Goal: Find specific page/section: Find specific page/section

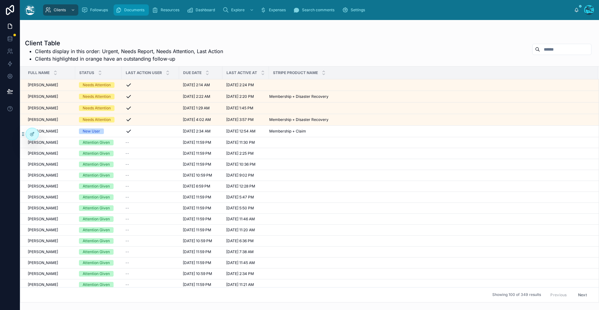
click at [121, 11] on icon "scrollable content" at bounding box center [119, 10] width 6 height 6
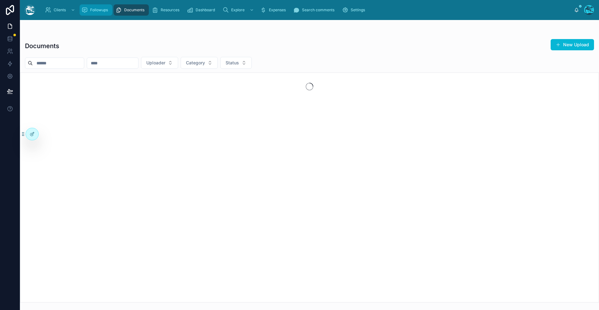
click at [93, 11] on span "Followups" at bounding box center [99, 9] width 18 height 5
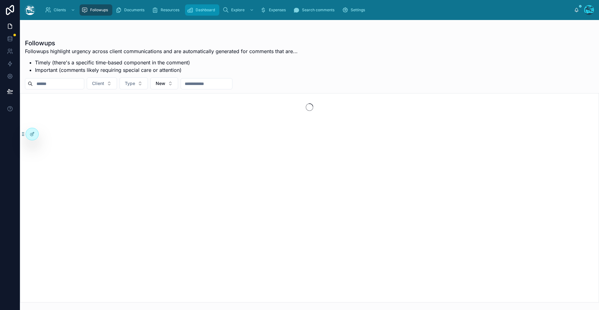
click at [209, 9] on span "Dashboard" at bounding box center [205, 9] width 19 height 5
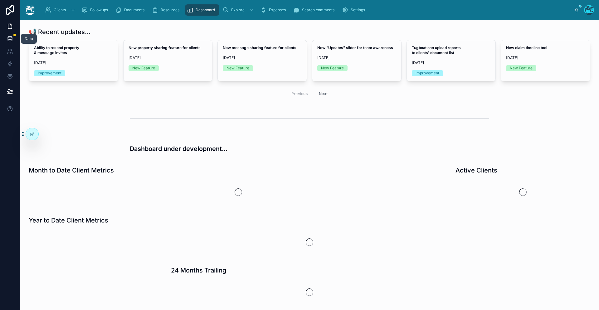
click at [10, 41] on icon at bounding box center [10, 39] width 6 height 6
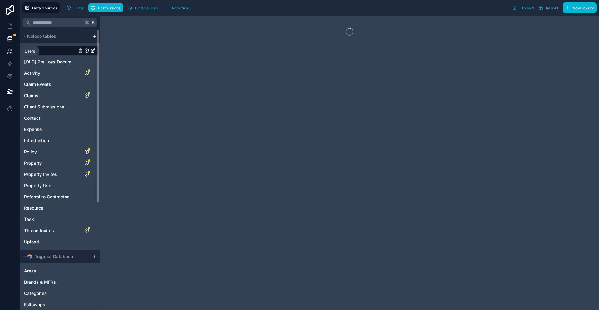
click at [11, 54] on icon at bounding box center [8, 53] width 3 height 2
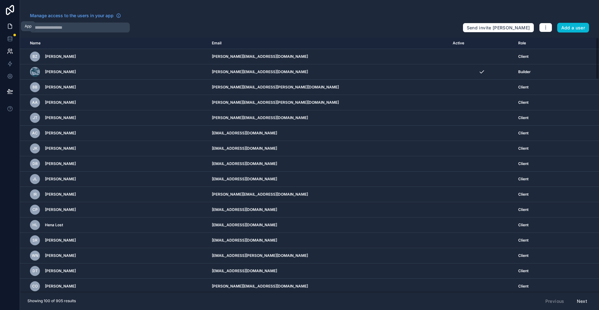
click at [15, 28] on link at bounding box center [10, 26] width 20 height 12
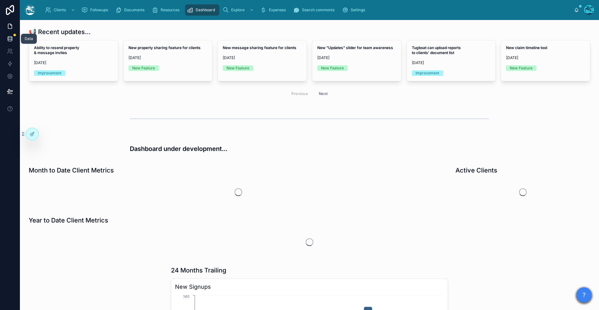
click at [8, 36] on icon at bounding box center [10, 39] width 6 height 6
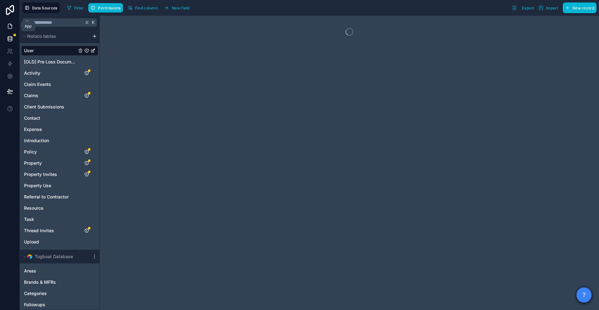
click at [11, 25] on icon at bounding box center [10, 24] width 1 height 1
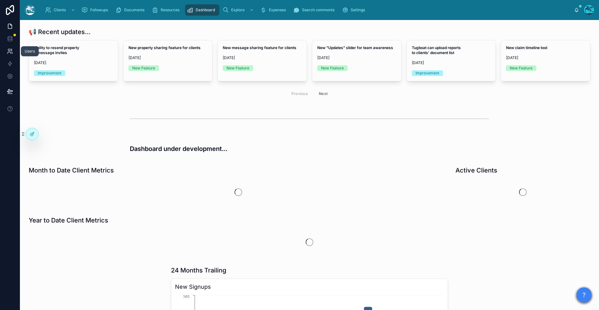
click at [10, 52] on icon at bounding box center [10, 51] width 6 height 6
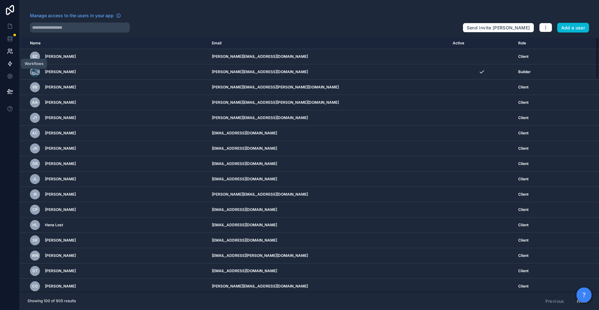
click at [6, 67] on link at bounding box center [10, 63] width 20 height 12
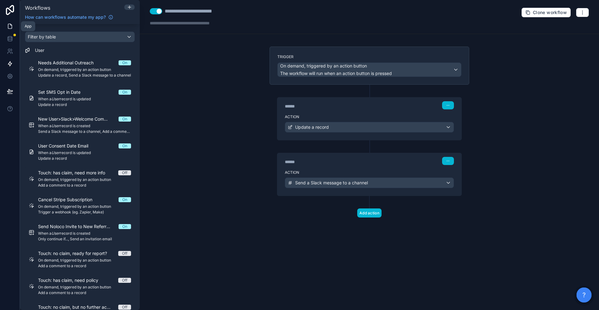
click at [7, 28] on icon at bounding box center [10, 26] width 6 height 6
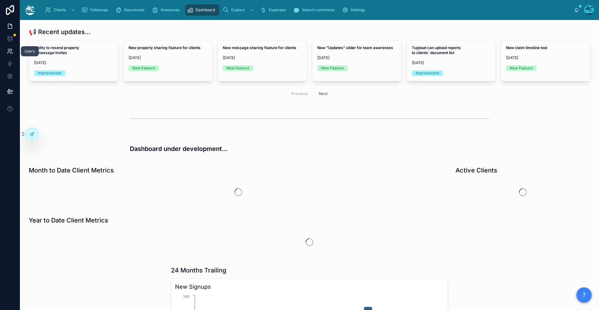
click at [10, 51] on icon at bounding box center [10, 51] width 6 height 6
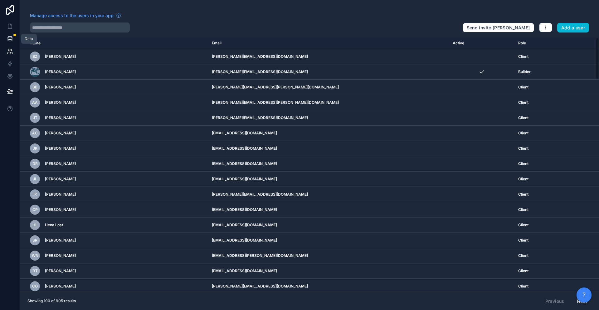
click at [10, 38] on icon at bounding box center [10, 39] width 6 height 6
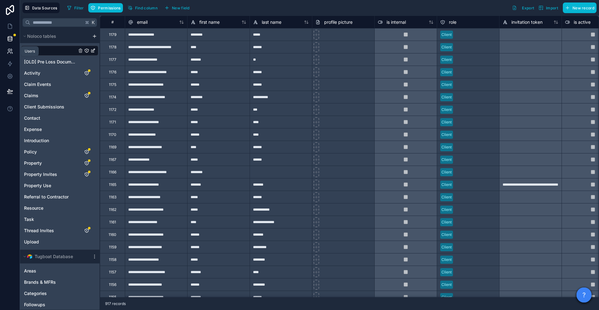
click at [12, 49] on icon at bounding box center [10, 51] width 6 height 6
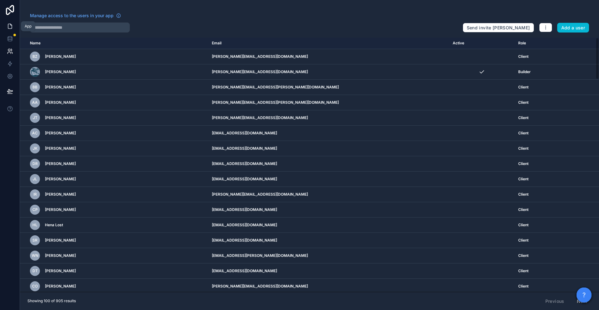
click at [10, 27] on icon at bounding box center [10, 26] width 6 height 6
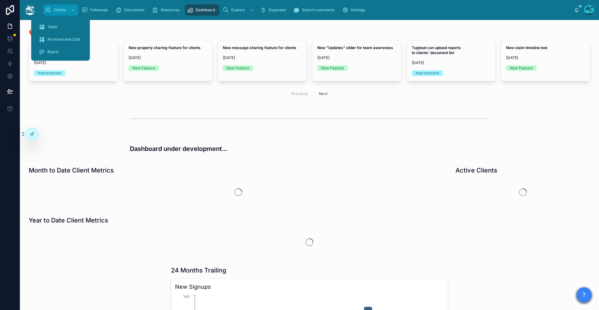
click at [59, 8] on span "Clients" at bounding box center [60, 9] width 12 height 5
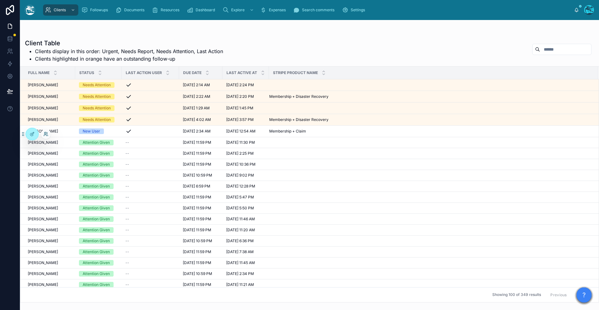
click at [45, 134] on icon at bounding box center [45, 133] width 2 height 2
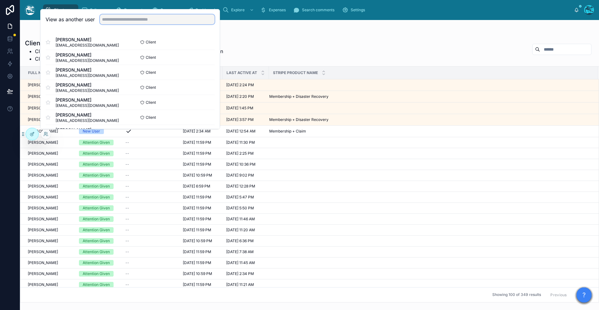
click at [122, 18] on input "text" at bounding box center [157, 19] width 115 height 10
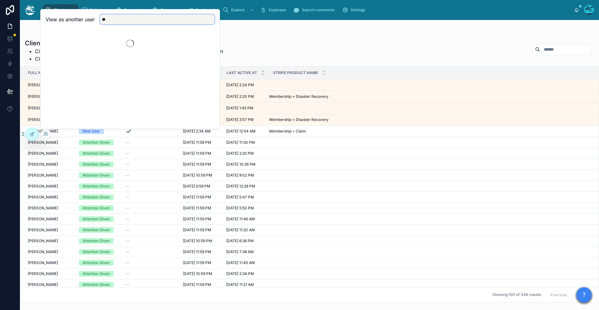
type input "*"
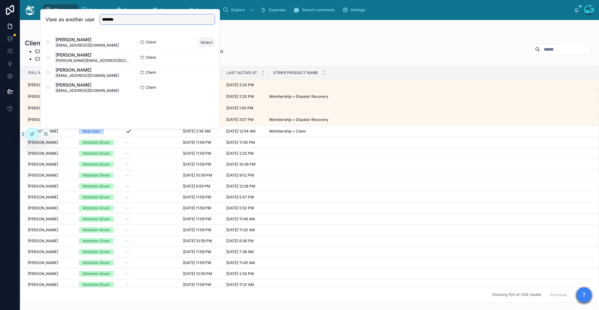
type input "*******"
click at [209, 41] on button "Select" at bounding box center [207, 42] width 16 height 9
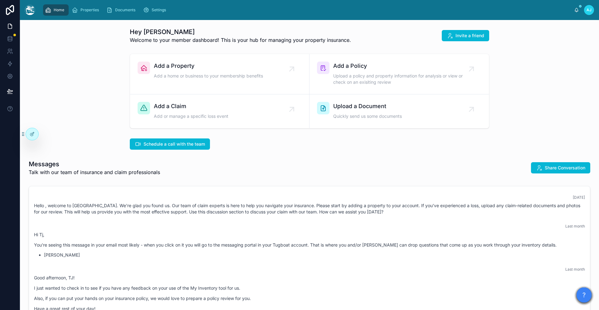
click at [55, 192] on div "[DATE] Hello , welcome to [GEOGRAPHIC_DATA]. We're glad you found us. Our team …" at bounding box center [309, 204] width 559 height 27
click at [83, 8] on span "Properties" at bounding box center [90, 9] width 18 height 5
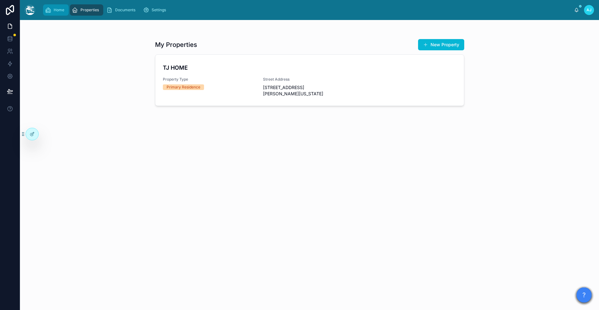
click at [52, 12] on div "Home" at bounding box center [56, 10] width 22 height 10
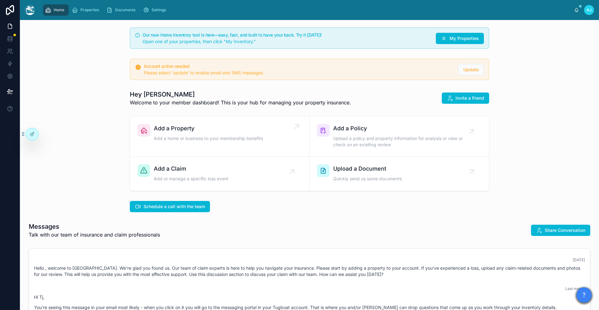
scroll to position [2, 0]
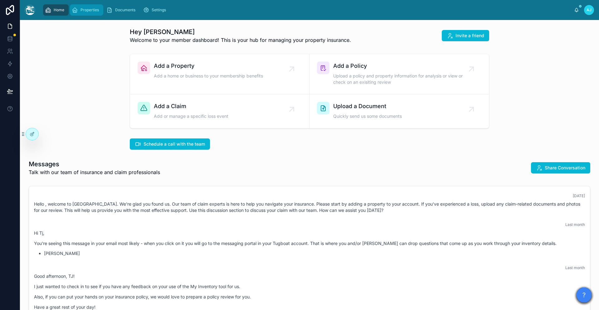
click at [86, 13] on div "Properties" at bounding box center [87, 10] width 30 height 10
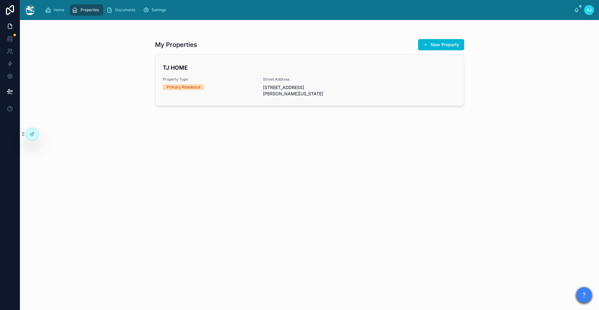
click at [179, 70] on h4 "TJ HOME" at bounding box center [310, 67] width 294 height 8
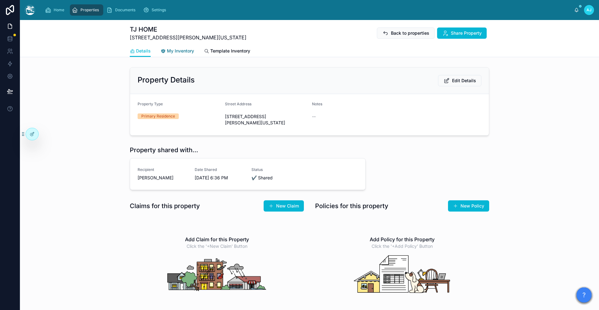
click at [173, 54] on span "My Inventory" at bounding box center [180, 51] width 27 height 6
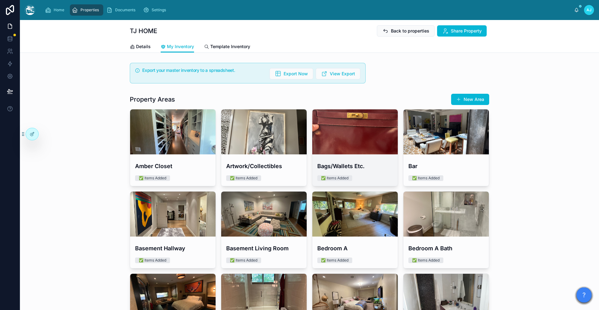
click at [334, 136] on div at bounding box center [355, 131] width 86 height 45
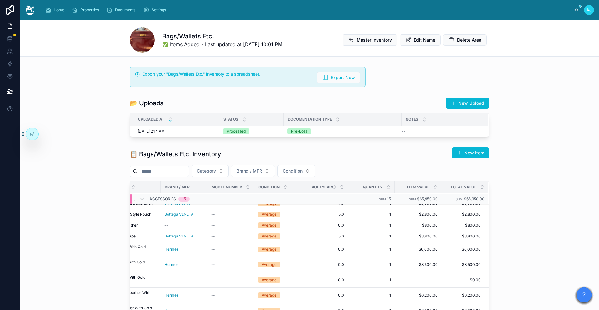
scroll to position [0, 104]
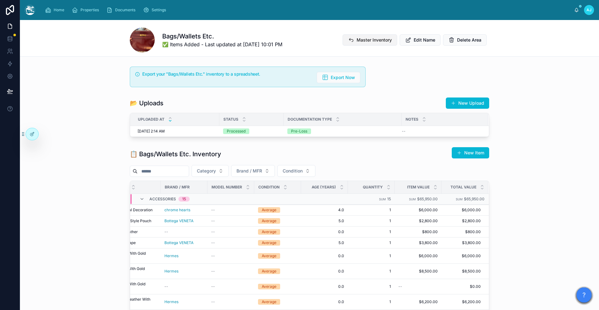
click at [376, 40] on span "Master Inventory" at bounding box center [374, 40] width 35 height 6
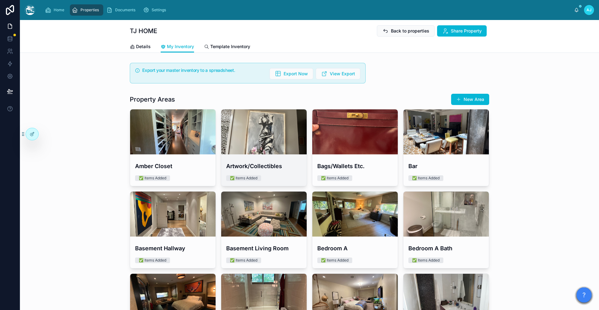
click at [276, 133] on div at bounding box center [264, 131] width 86 height 7
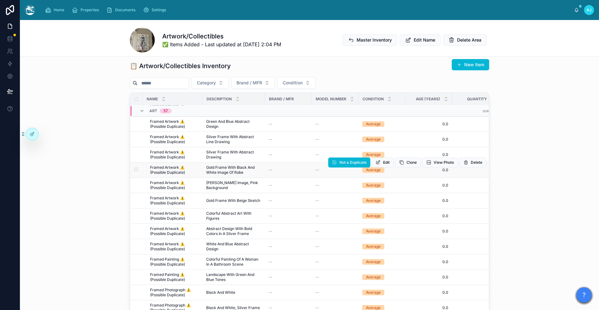
scroll to position [297, 0]
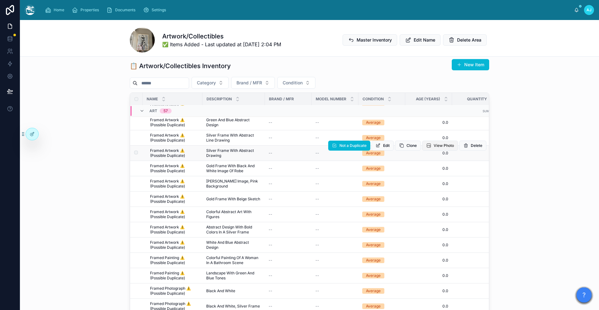
click at [443, 144] on span "View Photo" at bounding box center [444, 145] width 20 height 5
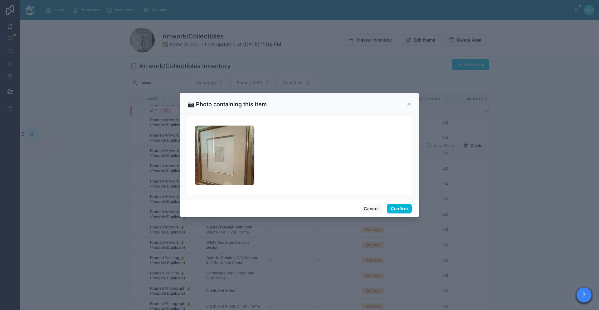
click at [412, 102] on div "📷 Photo containing this item" at bounding box center [300, 103] width 240 height 21
click at [409, 104] on icon at bounding box center [409, 104] width 2 height 2
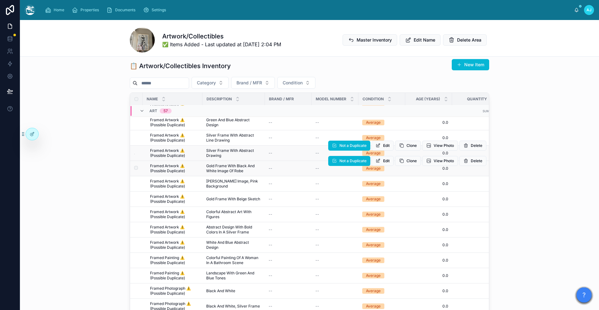
click at [172, 169] on span "Framed Artwork ⚠️ (Possible Duplicate)" at bounding box center [174, 168] width 49 height 10
click at [435, 160] on span "View Photo" at bounding box center [444, 160] width 20 height 5
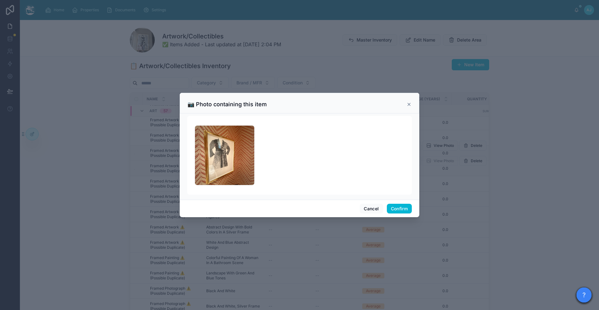
click at [409, 104] on icon at bounding box center [409, 104] width 2 height 2
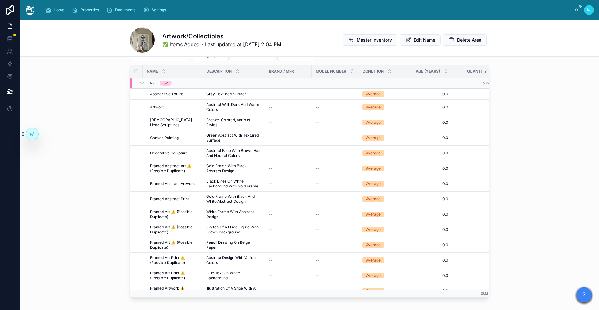
scroll to position [0, 0]
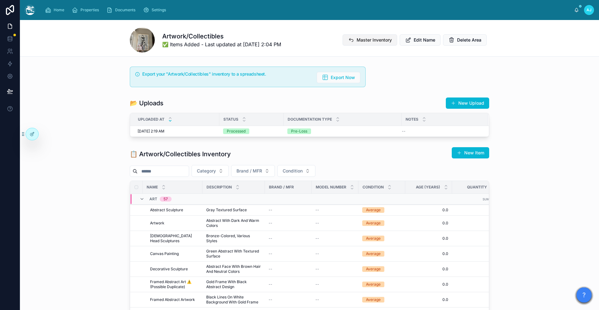
click at [370, 40] on span "Master Inventory" at bounding box center [374, 40] width 35 height 6
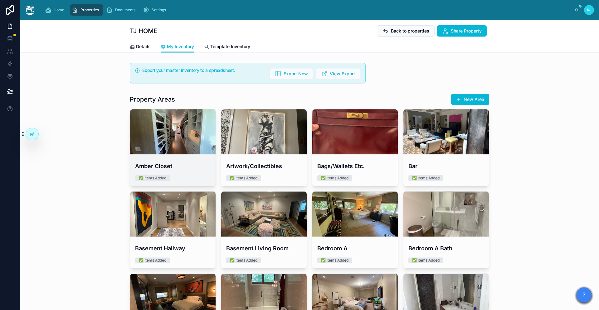
click at [196, 135] on div at bounding box center [173, 131] width 86 height 7
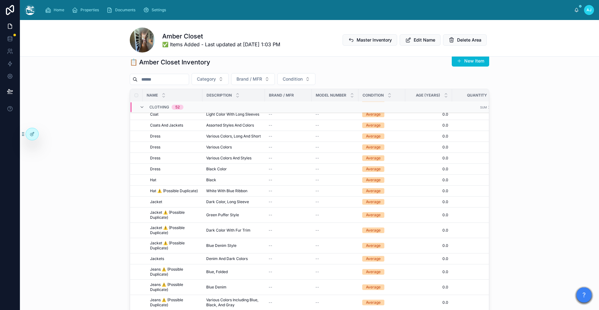
scroll to position [628, 0]
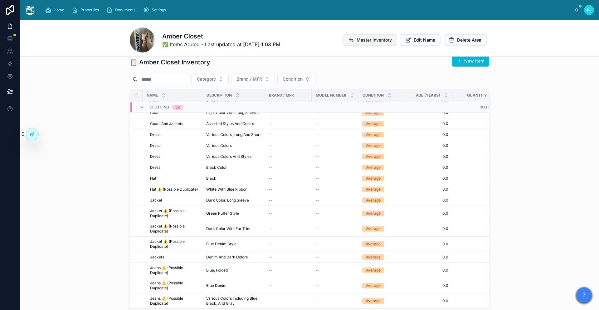
click at [369, 39] on span "Master Inventory" at bounding box center [374, 40] width 35 height 6
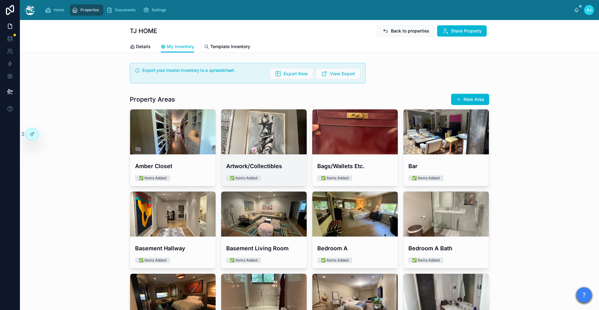
click at [279, 138] on div at bounding box center [264, 131] width 86 height 45
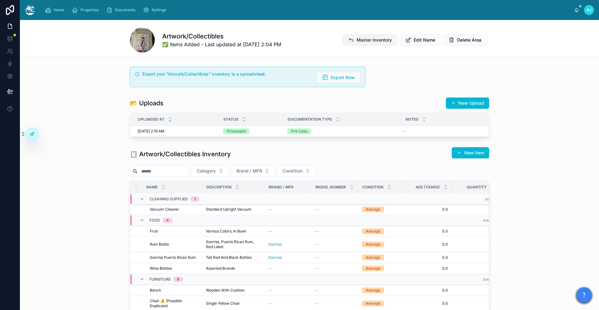
click at [370, 43] on button "Master Inventory" at bounding box center [370, 39] width 55 height 11
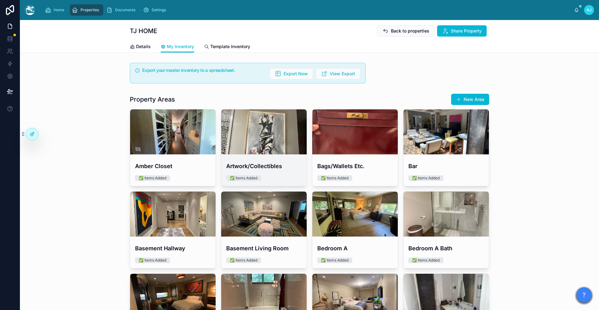
scroll to position [0, 0]
